Goal: Transaction & Acquisition: Purchase product/service

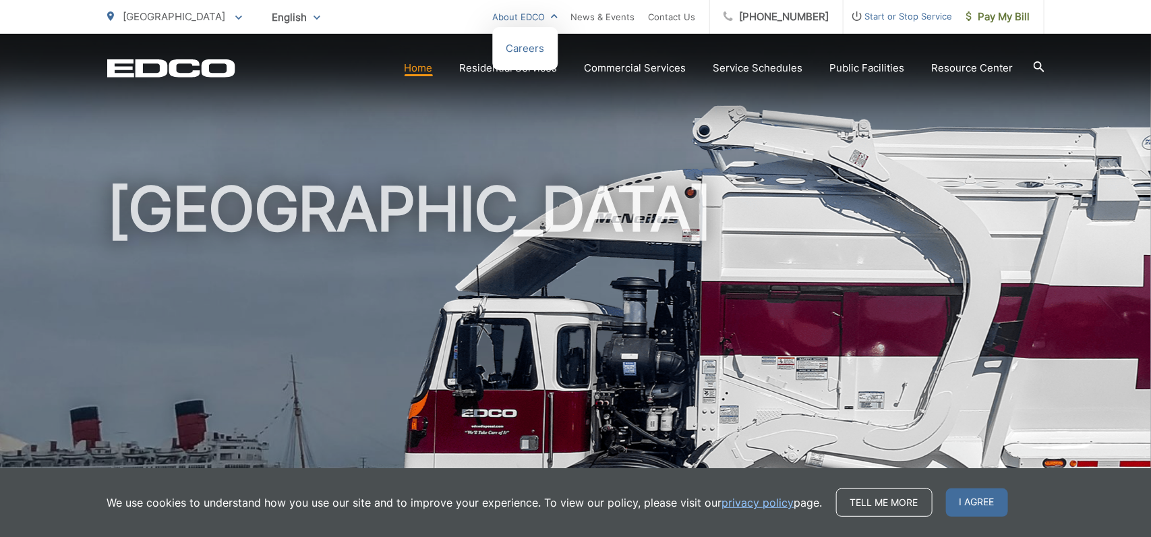
click at [556, 18] on link "About EDCO" at bounding box center [525, 17] width 65 height 16
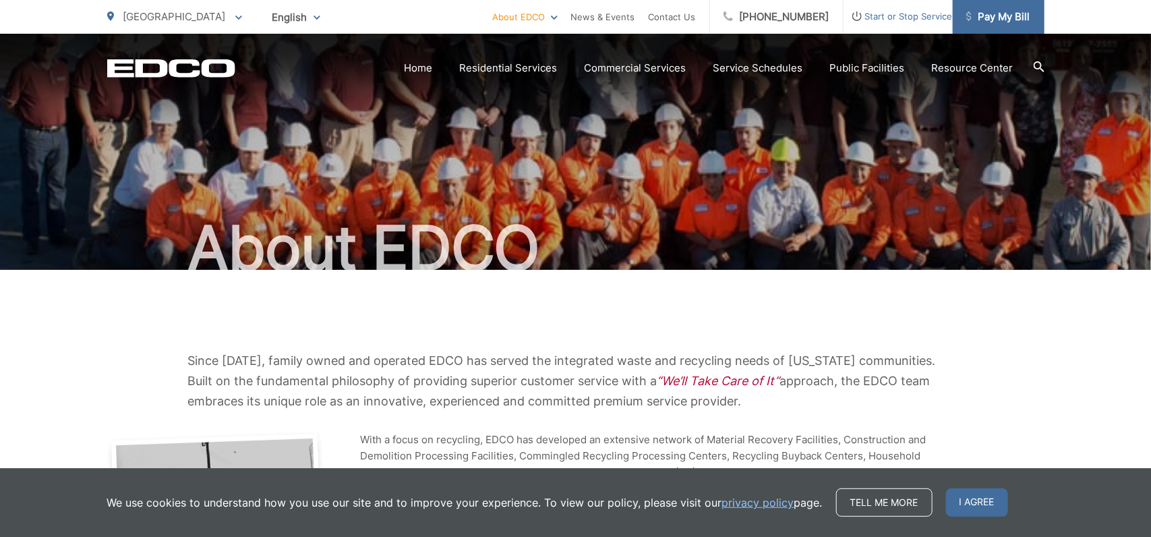
click at [999, 20] on span "Pay My Bill" at bounding box center [998, 17] width 64 height 16
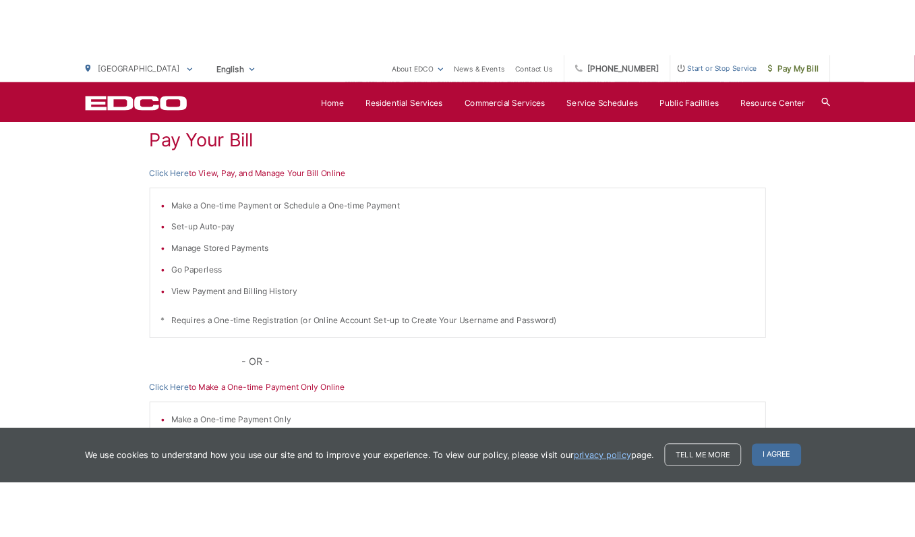
scroll to position [237, 0]
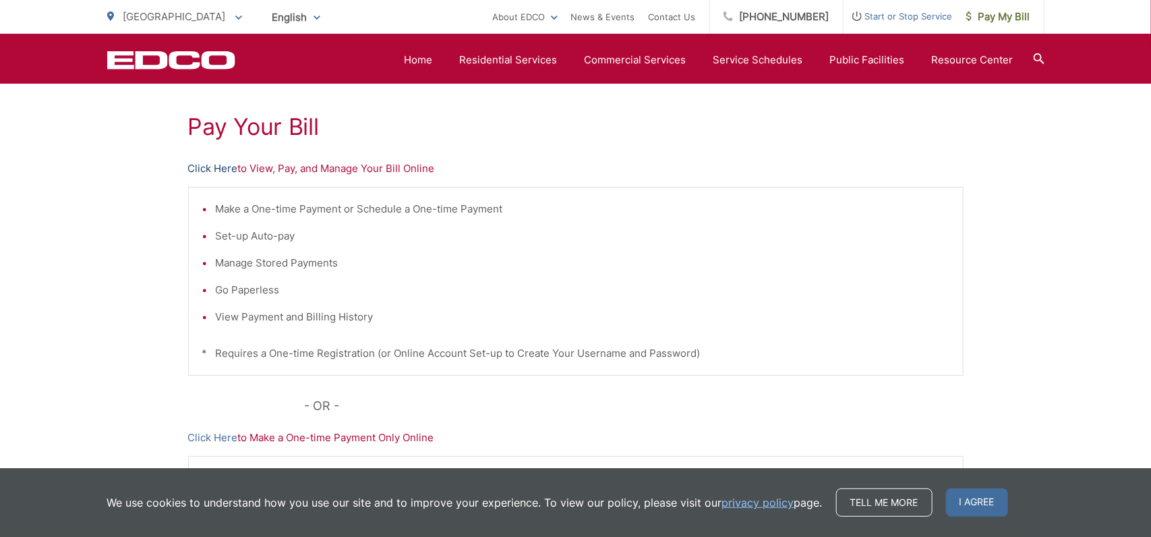
click at [223, 169] on link "Click Here" at bounding box center [213, 168] width 50 height 16
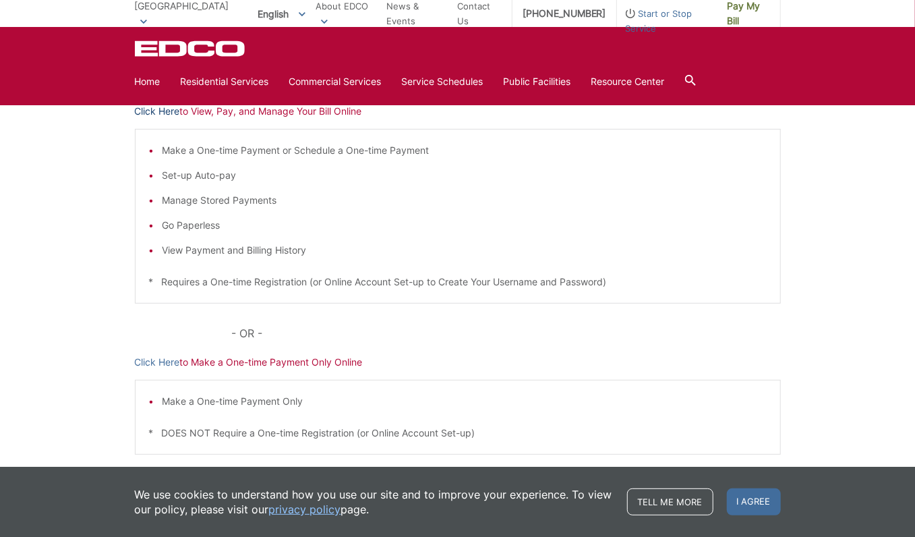
click at [176, 109] on link "Click Here" at bounding box center [157, 111] width 45 height 15
